Goal: Book appointment/travel/reservation

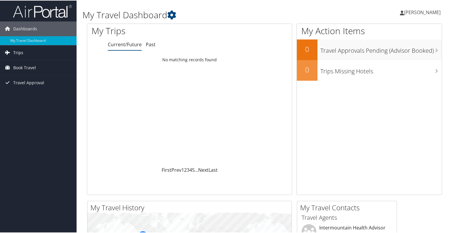
click at [21, 52] on span "Trips" at bounding box center [18, 52] width 10 height 15
click at [22, 94] on span "Book Travel" at bounding box center [24, 93] width 23 height 15
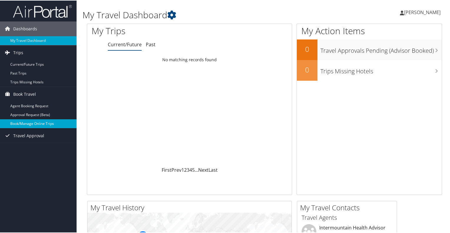
click at [34, 120] on link "Book/Manage Online Trips" at bounding box center [38, 123] width 77 height 9
